Goal: Complete application form: Complete application form

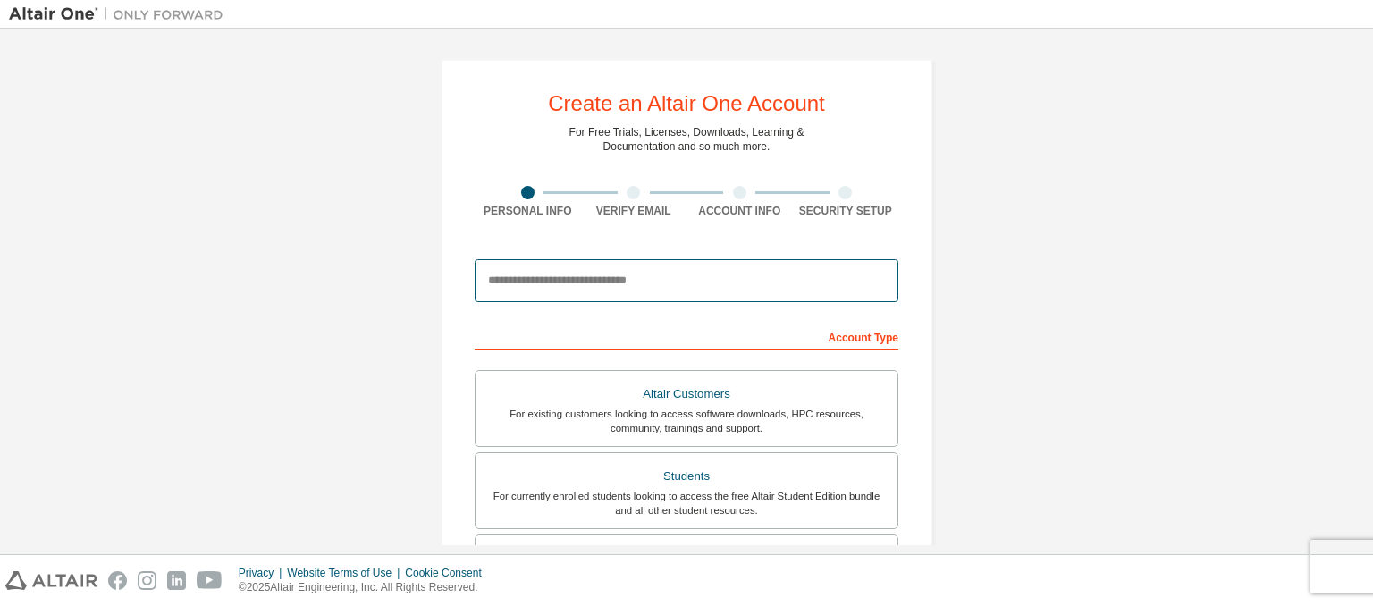
click at [507, 285] on input "email" at bounding box center [686, 280] width 424 height 43
type input "**********"
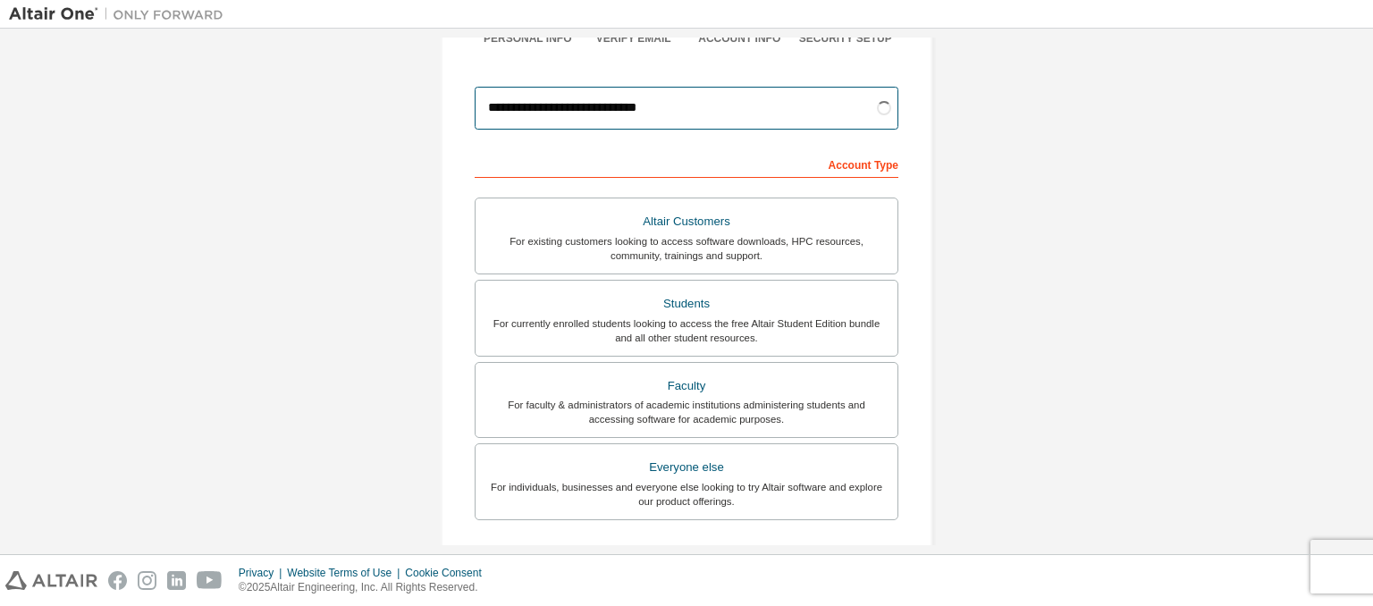
scroll to position [178, 0]
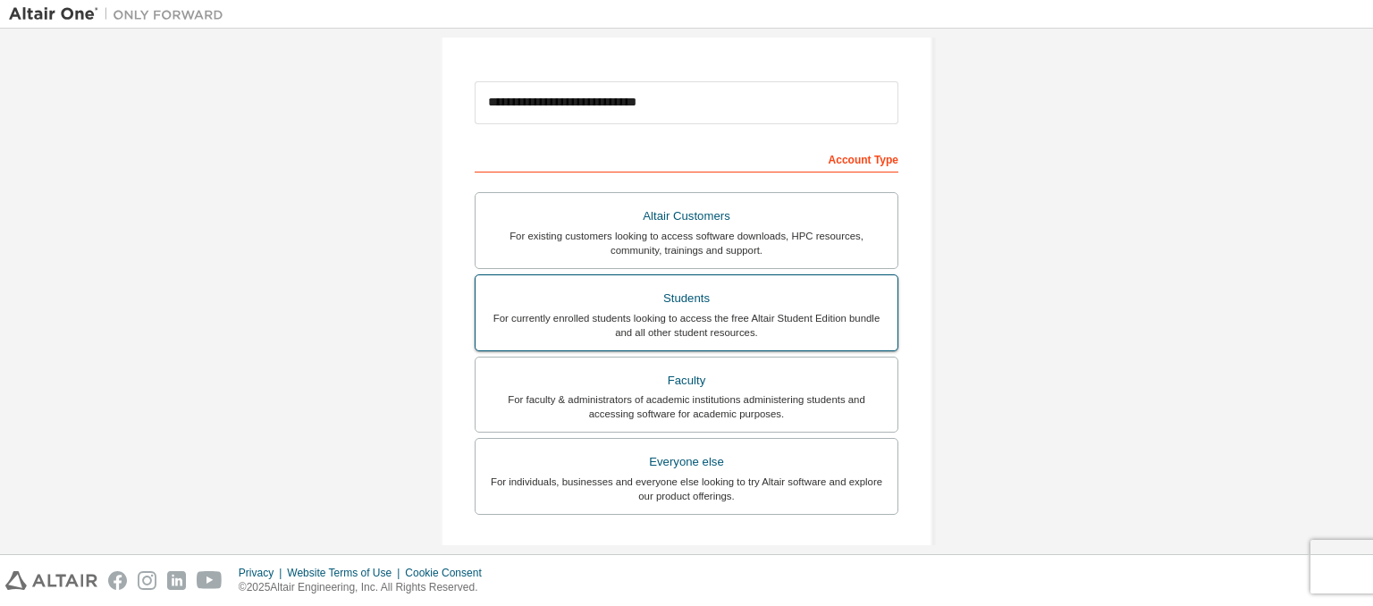
click at [746, 305] on div "Students" at bounding box center [686, 298] width 400 height 25
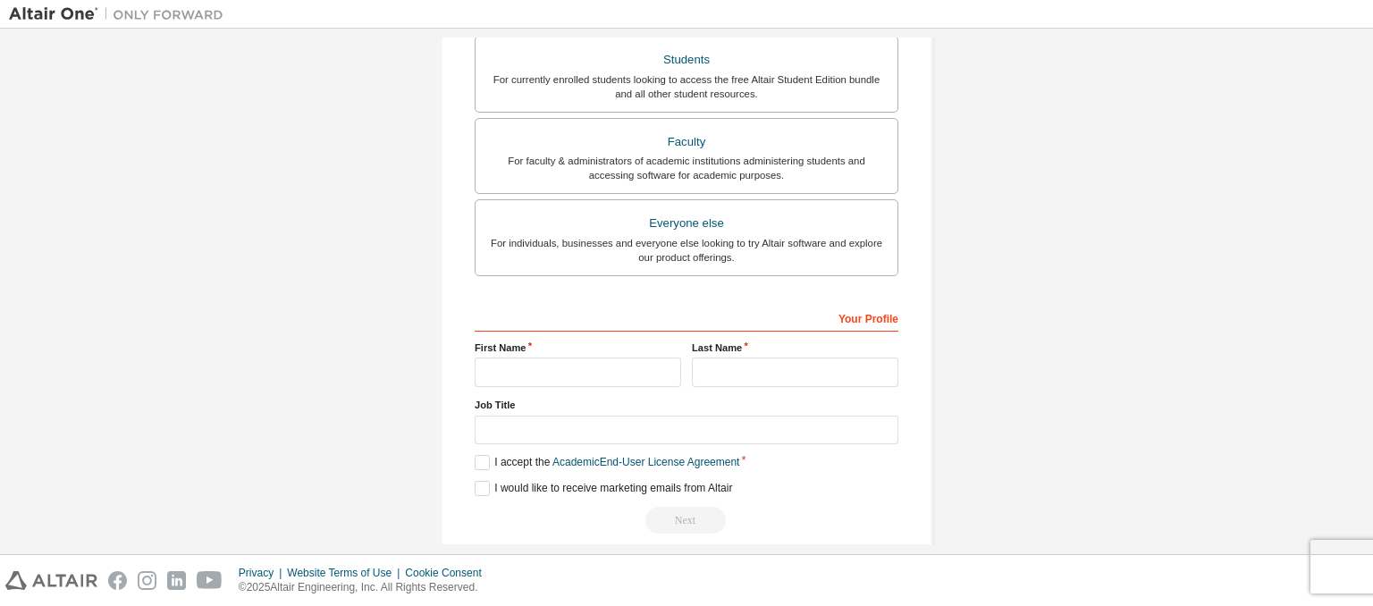
scroll to position [435, 0]
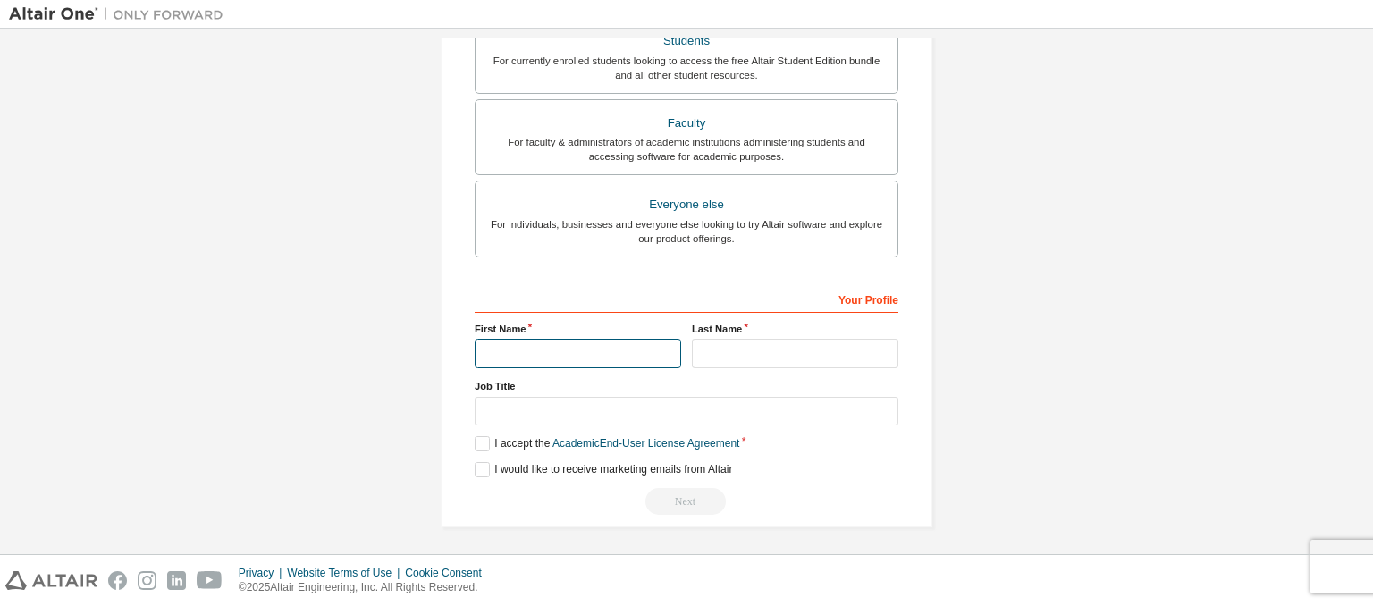
click at [618, 360] on input "text" at bounding box center [577, 353] width 206 height 29
type input "******"
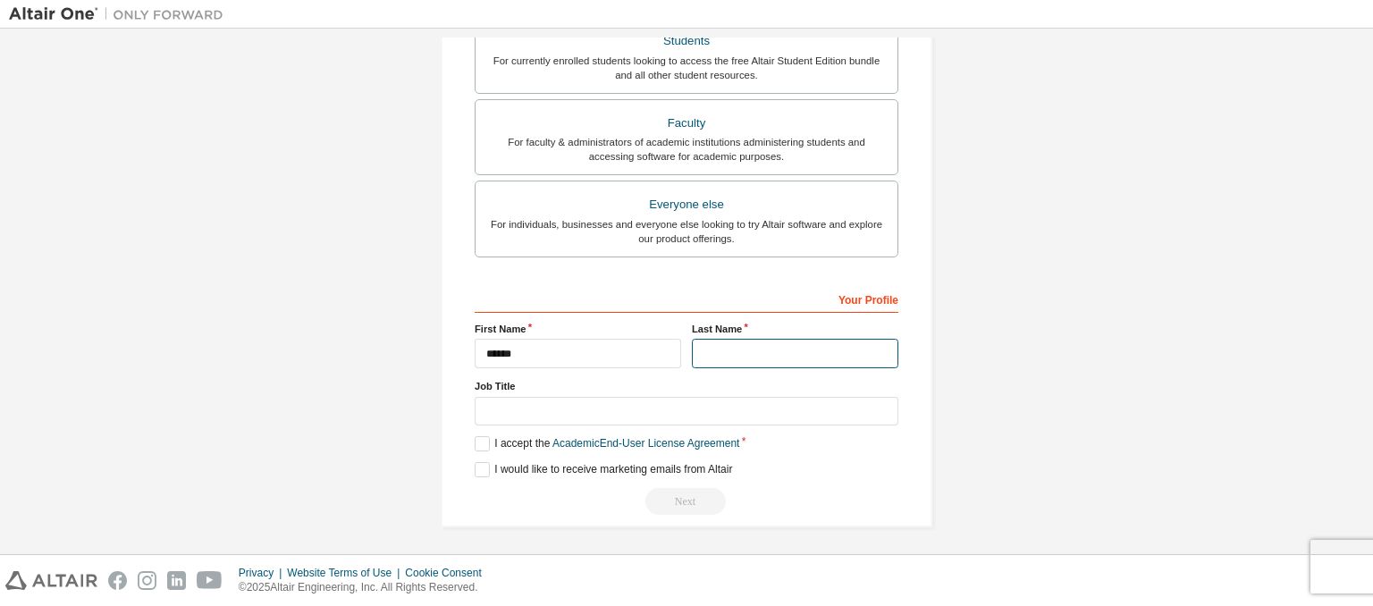
type input "*"
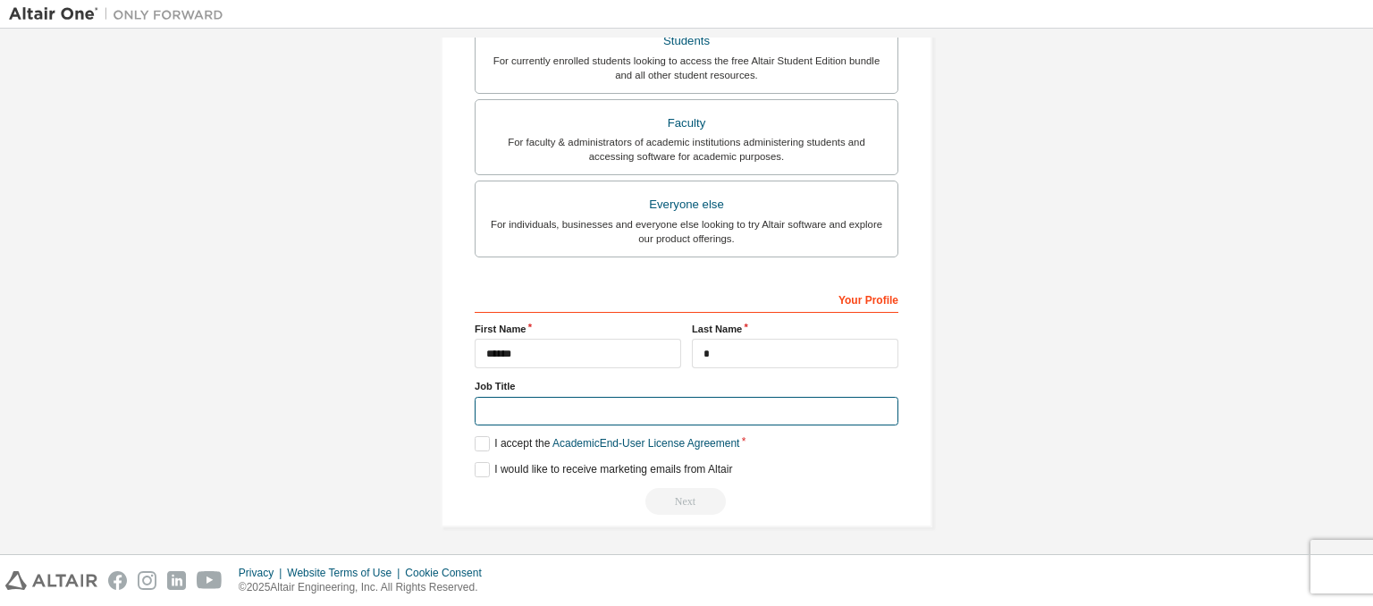
click at [595, 401] on input "text" at bounding box center [686, 411] width 424 height 29
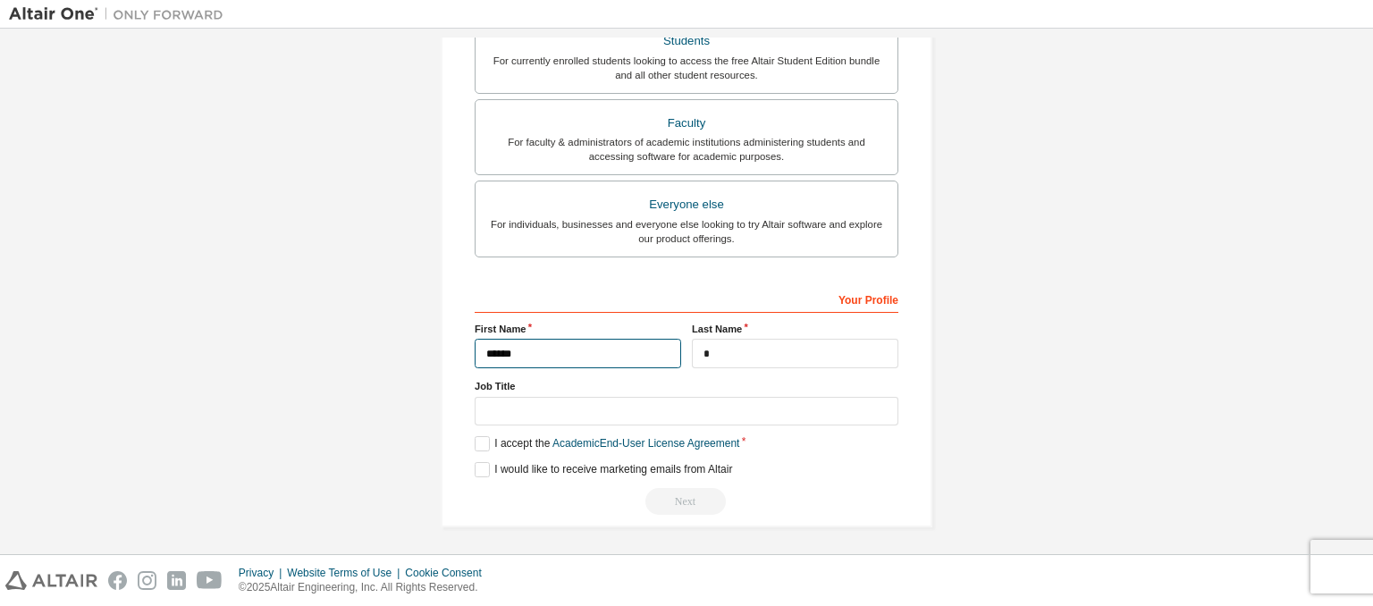
click at [578, 359] on input "******" at bounding box center [577, 353] width 206 height 29
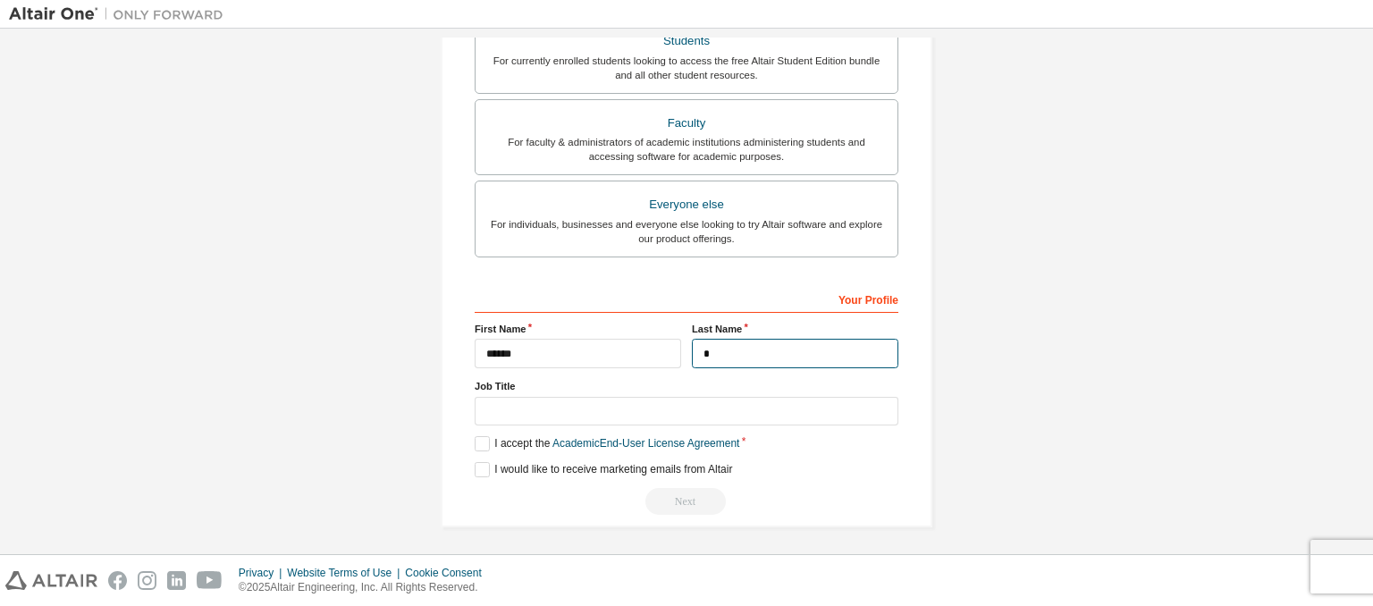
click at [697, 342] on input "*" at bounding box center [795, 353] width 206 height 29
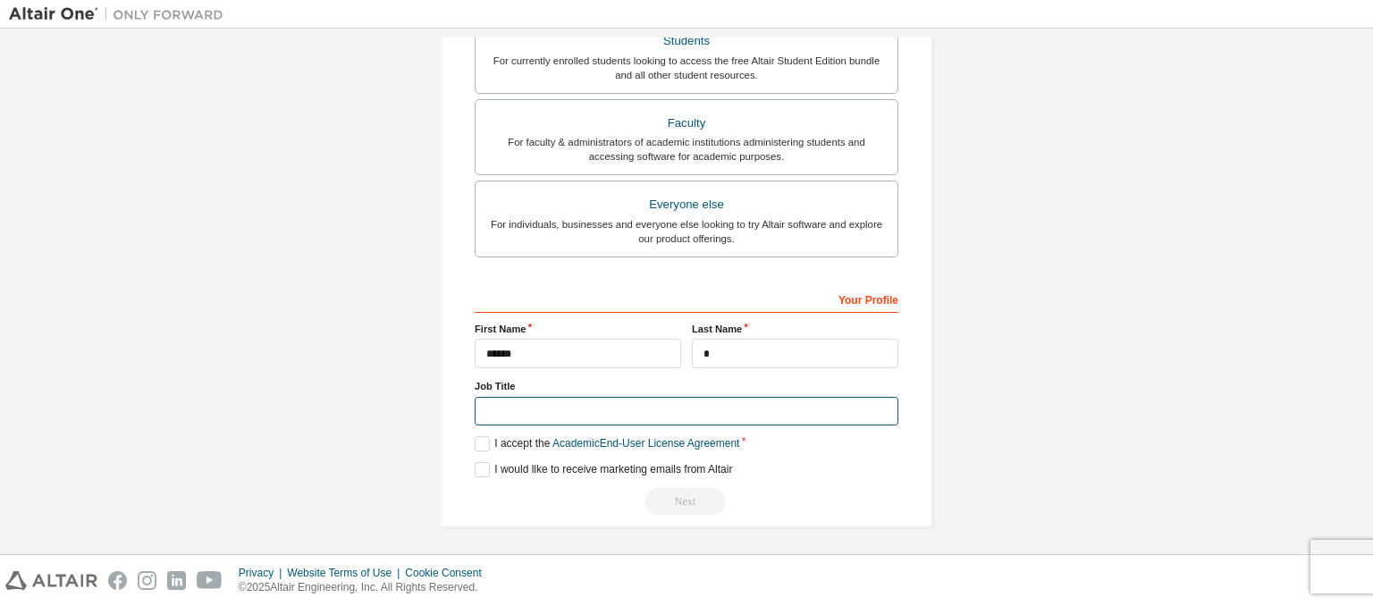
click at [711, 407] on input "text" at bounding box center [686, 411] width 424 height 29
type input "*********"
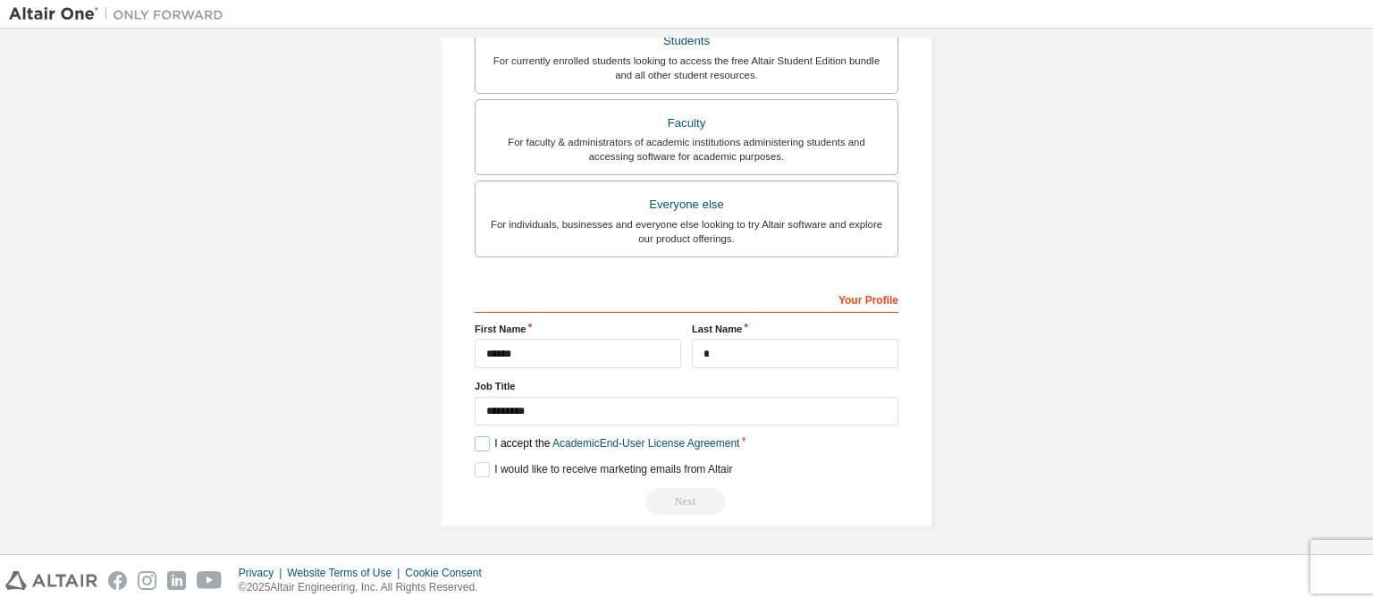
click at [474, 441] on label "I accept the Academic End-User License Agreement" at bounding box center [606, 443] width 264 height 15
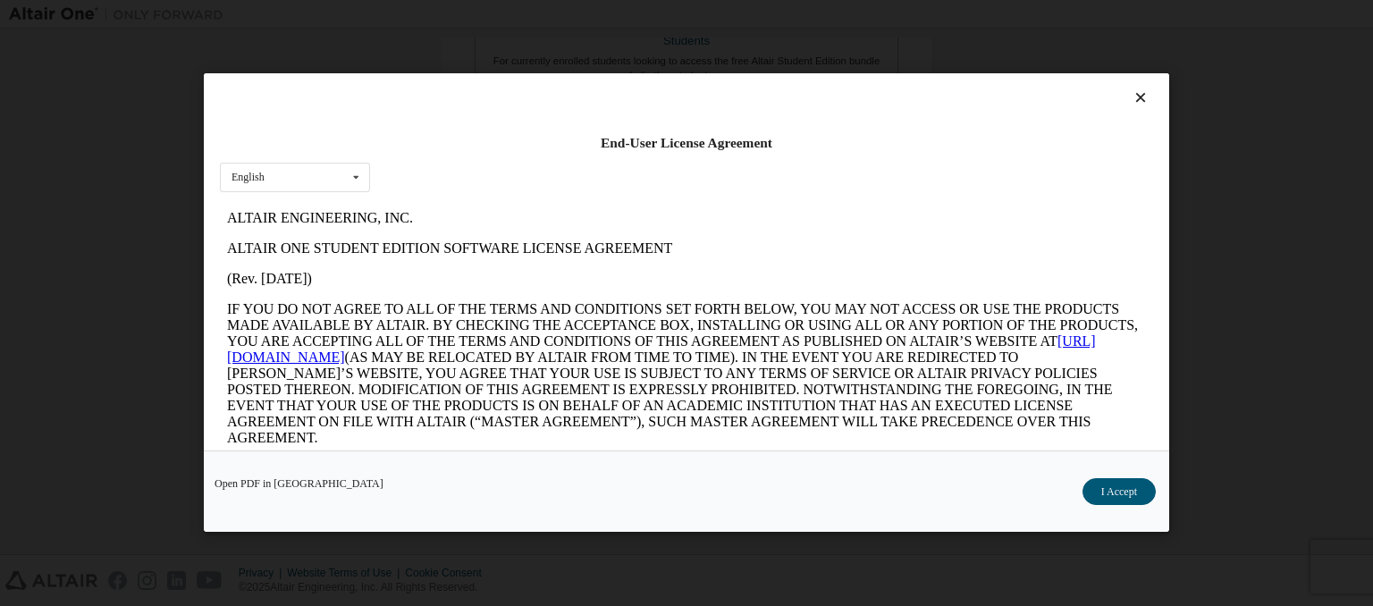
scroll to position [0, 0]
click at [1107, 491] on button "I Accept" at bounding box center [1118, 492] width 73 height 27
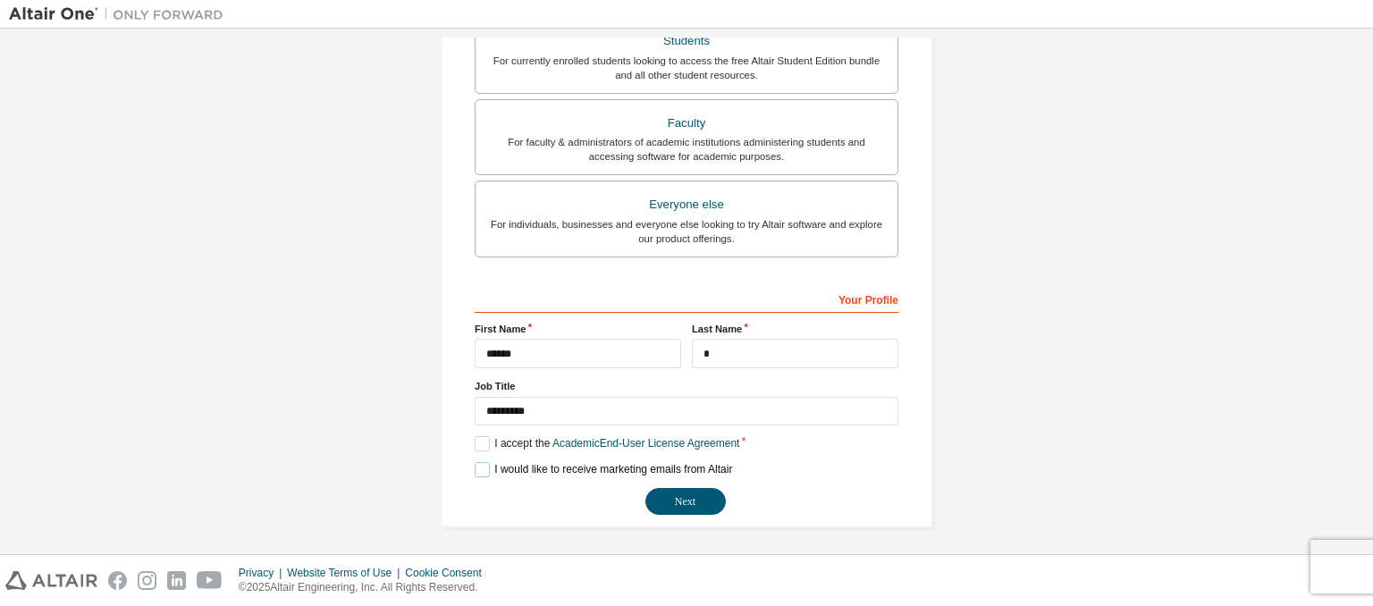
click at [474, 462] on label "I would like to receive marketing emails from Altair" at bounding box center [602, 469] width 257 height 15
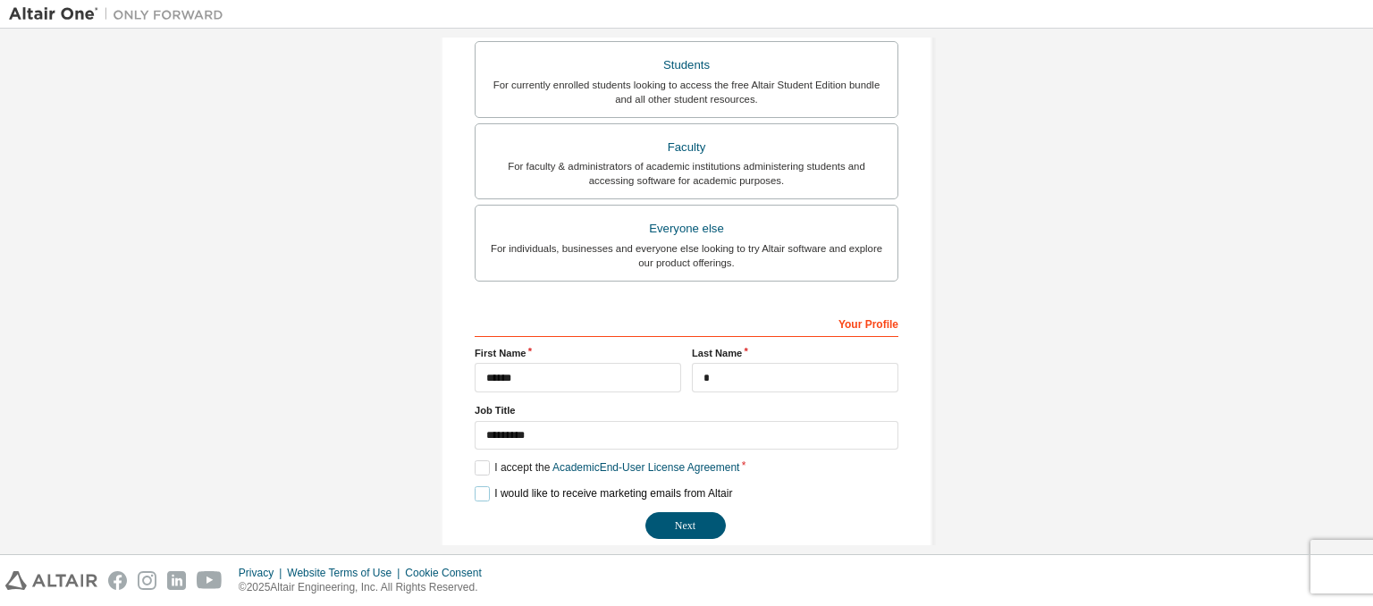
scroll to position [435, 0]
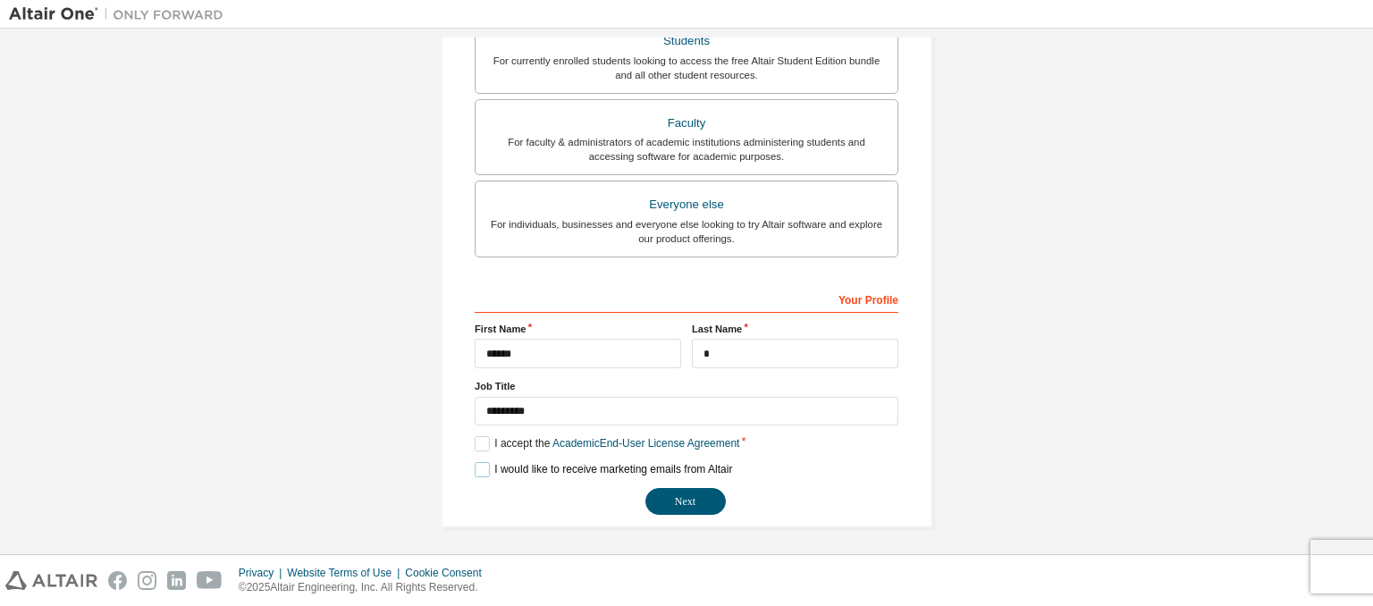
click at [479, 466] on label "I would like to receive marketing emails from Altair" at bounding box center [602, 469] width 257 height 15
click at [665, 497] on button "Next" at bounding box center [685, 501] width 80 height 27
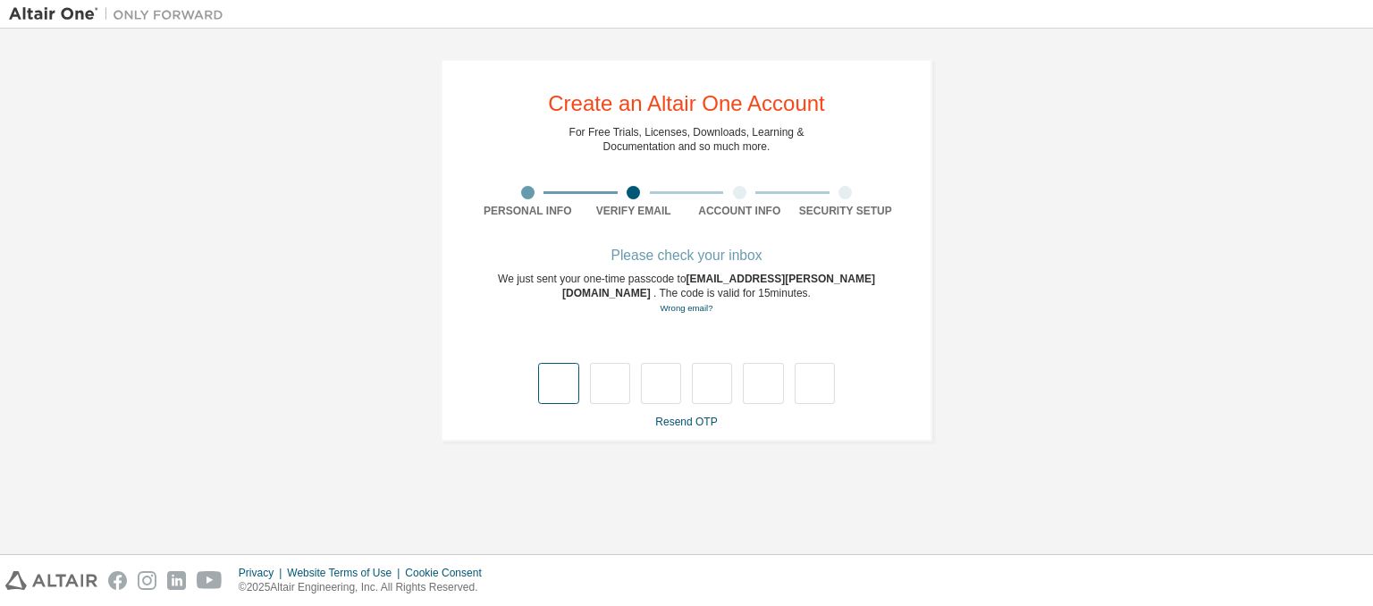
click at [569, 382] on input "text" at bounding box center [558, 383] width 40 height 41
type input "*"
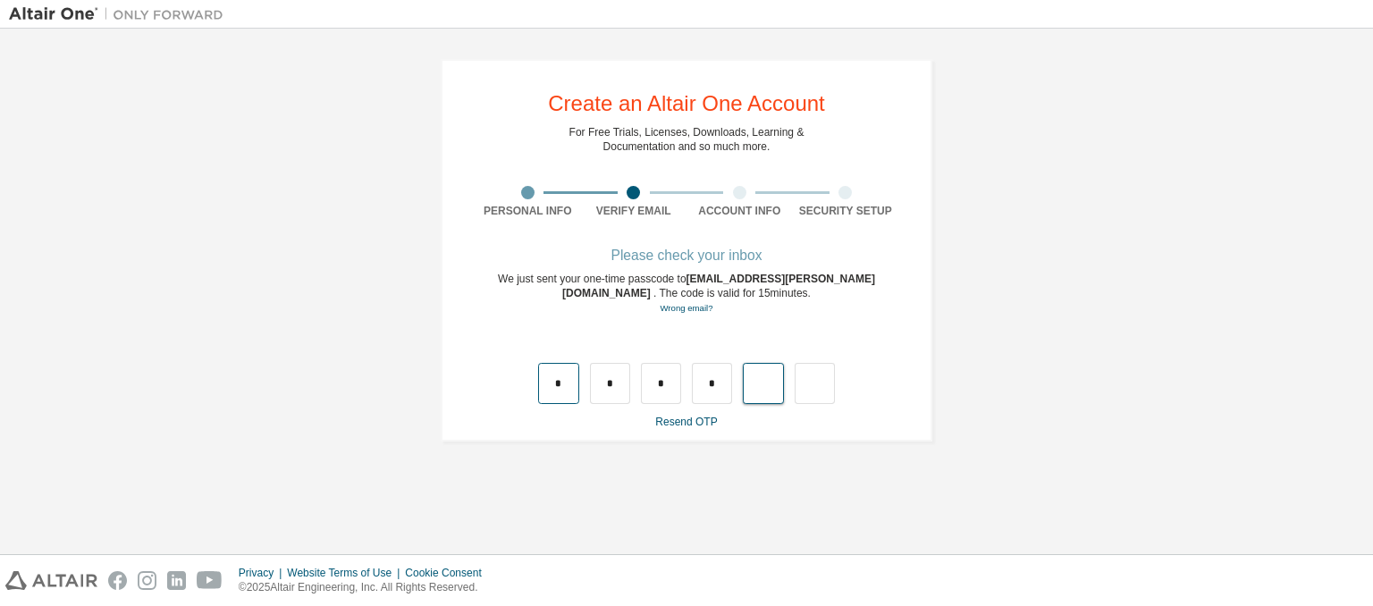
type input "*"
